Goal: Navigation & Orientation: Find specific page/section

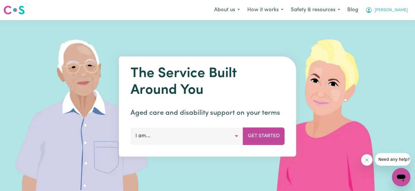
click at [372, 12] on icon "My Account" at bounding box center [369, 10] width 6 height 6
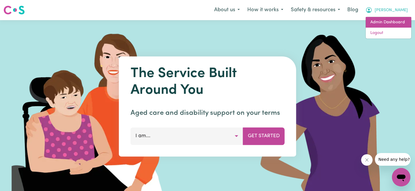
click at [374, 25] on link "Admin Dashboard" at bounding box center [389, 22] width 46 height 11
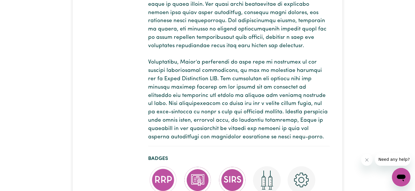
scroll to position [175, 0]
